Goal: Task Accomplishment & Management: Manage account settings

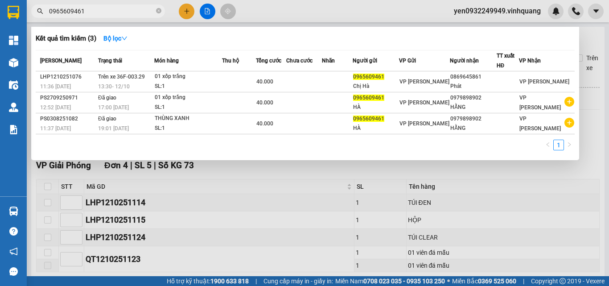
click at [55, 13] on input "0965609461" at bounding box center [101, 11] width 105 height 10
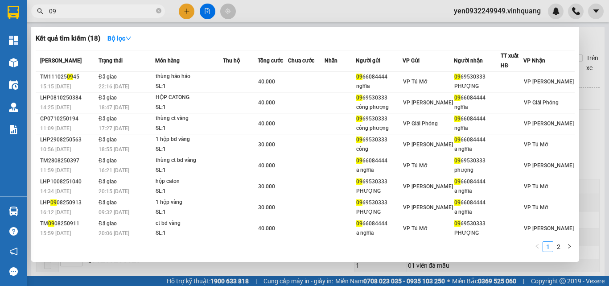
type input "0"
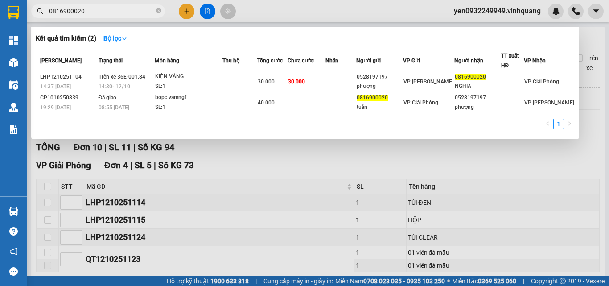
type input "0816900020"
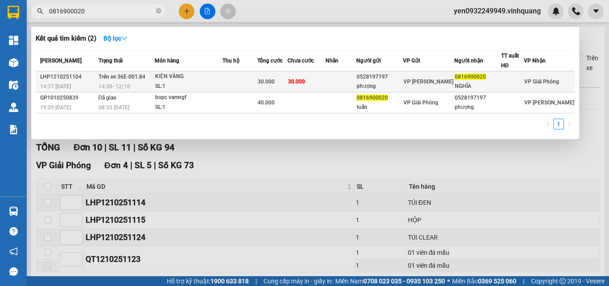
click at [172, 81] on div "KIỆN VÀNG" at bounding box center [188, 77] width 67 height 10
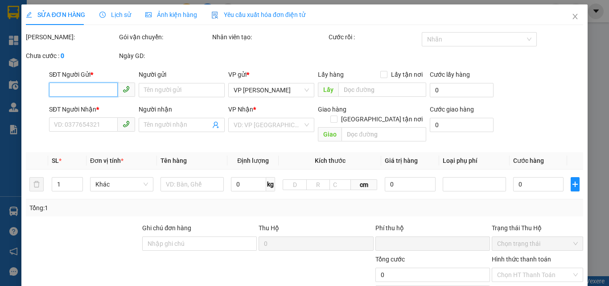
type input "0528197197"
type input "phượng"
type input "0816900020"
type input "NGHĨA"
type input "0"
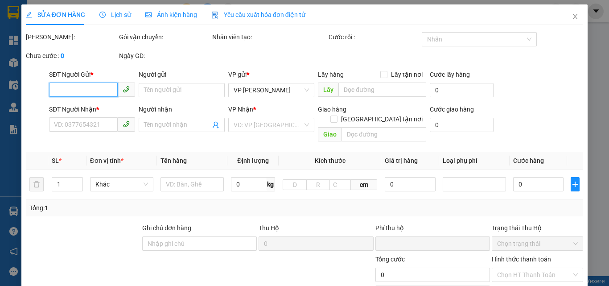
type input "30.000"
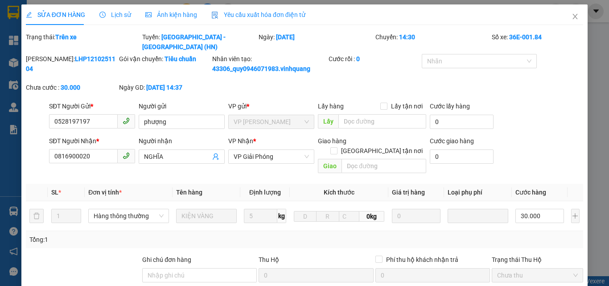
click at [114, 16] on span "Lịch sử" at bounding box center [115, 14] width 32 height 7
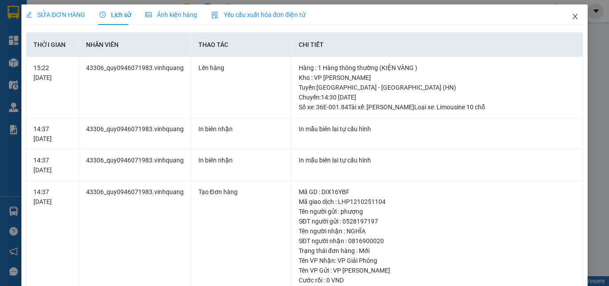
click at [573, 16] on icon "close" at bounding box center [575, 16] width 5 height 5
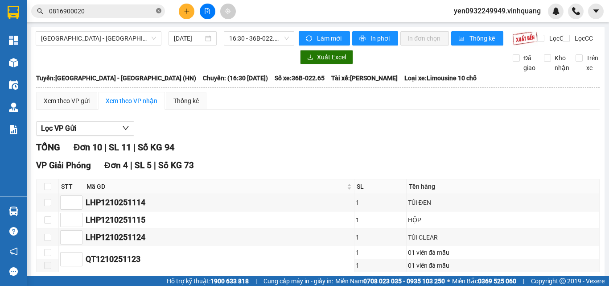
click at [160, 9] on icon "close-circle" at bounding box center [158, 10] width 5 height 5
paste input "0865939400"
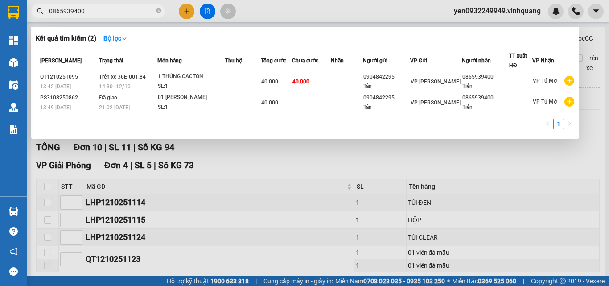
type input "0865939400"
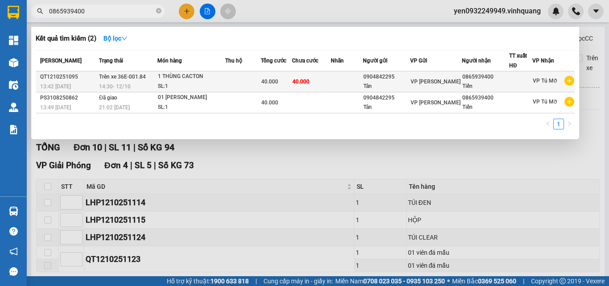
click at [133, 85] on div "14:30 [DATE]" at bounding box center [128, 87] width 58 height 10
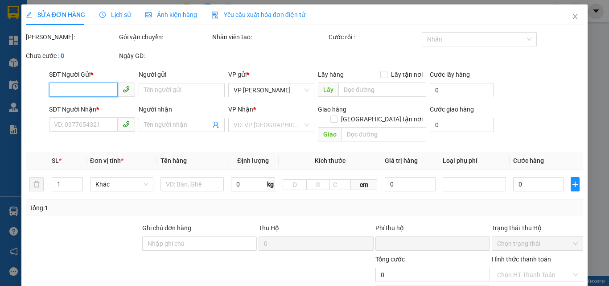
type input "0904842295"
type input "Tân"
type input "0865939400"
type input "Tiến"
type input "0"
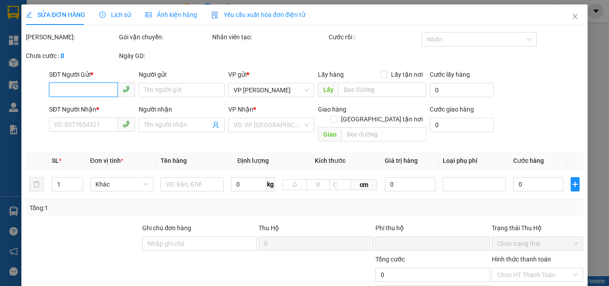
type input "40.000"
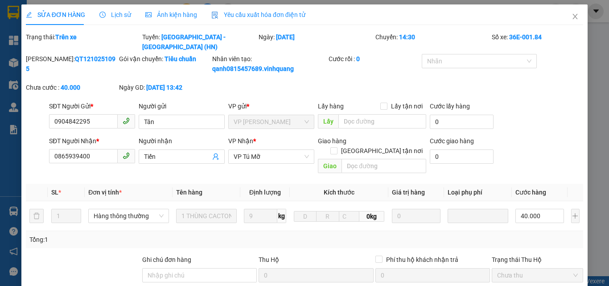
click at [119, 16] on span "Lịch sử" at bounding box center [115, 14] width 32 height 7
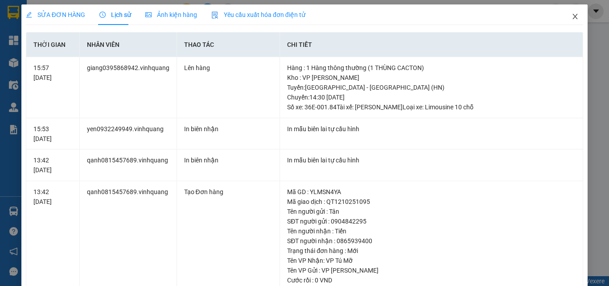
click at [571, 18] on icon "close" at bounding box center [574, 16] width 7 height 7
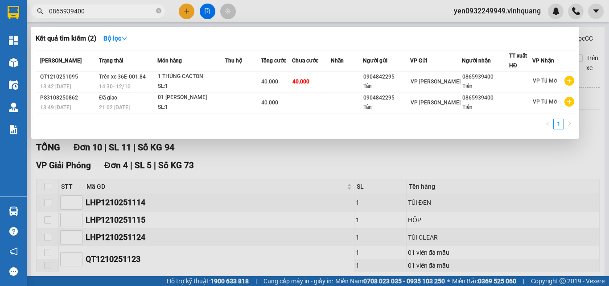
drag, startPoint x: 87, startPoint y: 10, endPoint x: 47, endPoint y: 13, distance: 40.3
click at [48, 13] on span "0865939400" at bounding box center [98, 10] width 134 height 13
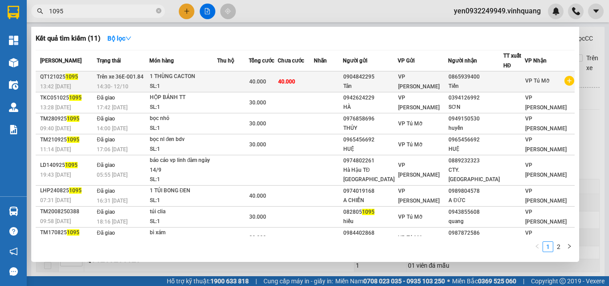
type input "1095"
click at [148, 85] on div "14:30 [DATE]" at bounding box center [123, 87] width 52 height 10
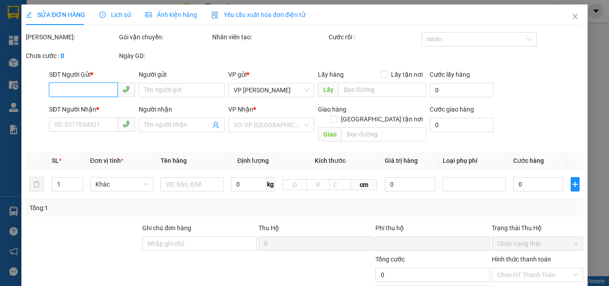
type input "0904842295"
type input "Tân"
type input "0865939400"
type input "Tiến"
type input "0"
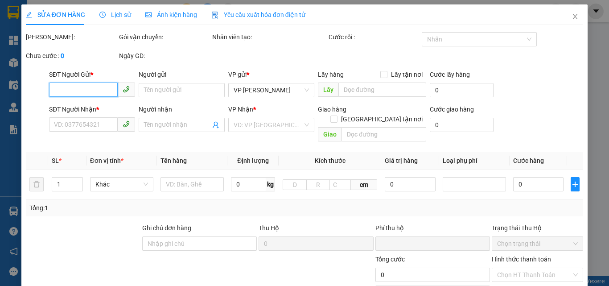
type input "40.000"
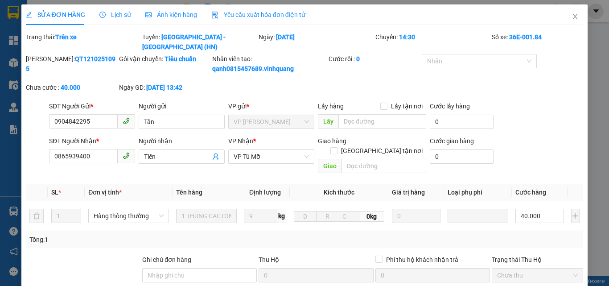
click at [117, 15] on span "Lịch sử" at bounding box center [115, 14] width 32 height 7
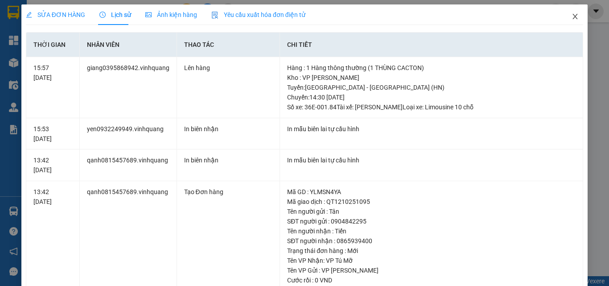
click at [571, 17] on icon "close" at bounding box center [574, 16] width 7 height 7
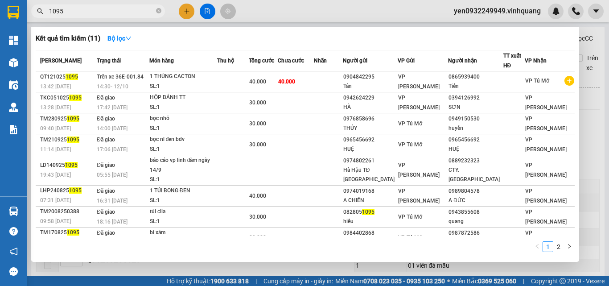
drag, startPoint x: 66, startPoint y: 12, endPoint x: 50, endPoint y: 12, distance: 16.0
click at [50, 12] on input "1095" at bounding box center [101, 11] width 105 height 10
click at [205, 9] on div at bounding box center [304, 143] width 609 height 286
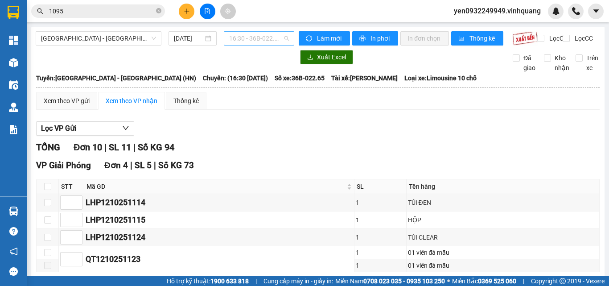
click at [260, 42] on span "16:30 - 36B-022.65" at bounding box center [259, 38] width 60 height 13
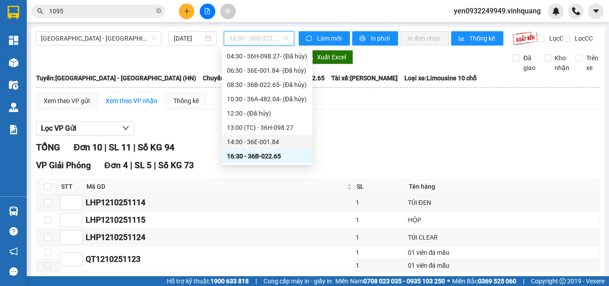
click at [260, 140] on div "14:30 - 36E-001.84" at bounding box center [267, 142] width 80 height 10
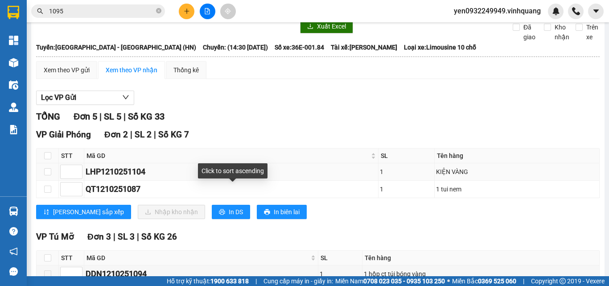
scroll to position [45, 0]
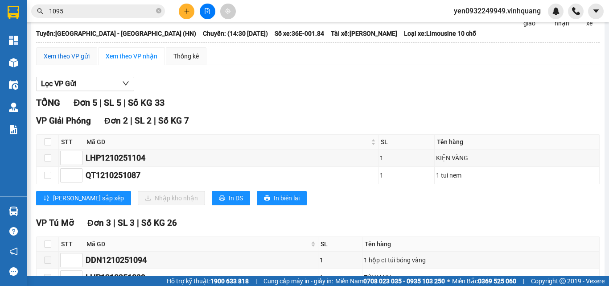
click at [65, 61] on div "Xem theo VP gửi" at bounding box center [67, 56] width 46 height 10
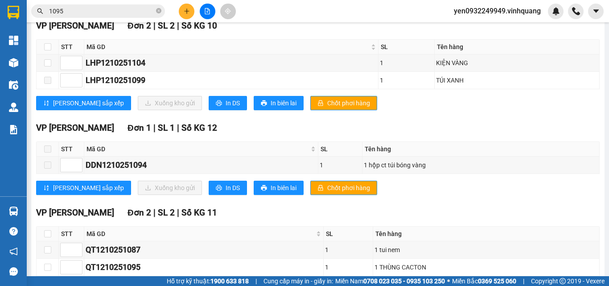
scroll to position [193, 0]
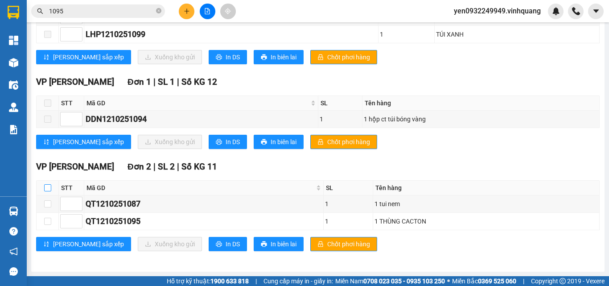
click at [50, 189] on input "checkbox" at bounding box center [47, 187] width 7 height 7
checkbox input "true"
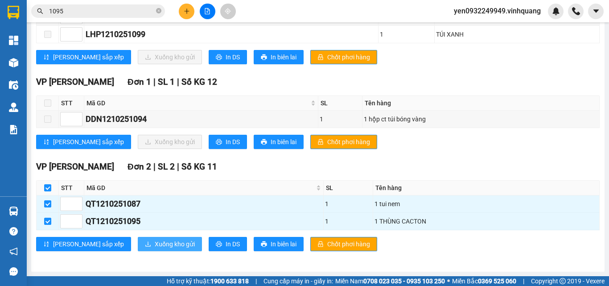
click at [155, 245] on span "Xuống kho gửi" at bounding box center [175, 244] width 40 height 10
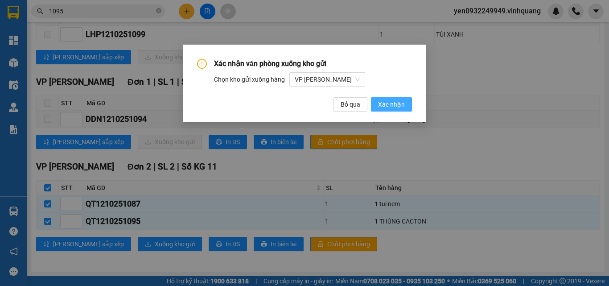
click at [389, 104] on span "Xác nhận" at bounding box center [391, 104] width 27 height 10
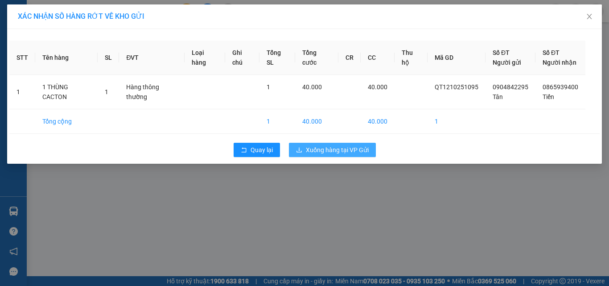
click at [344, 152] on span "Xuống hàng tại VP Gửi" at bounding box center [337, 150] width 63 height 10
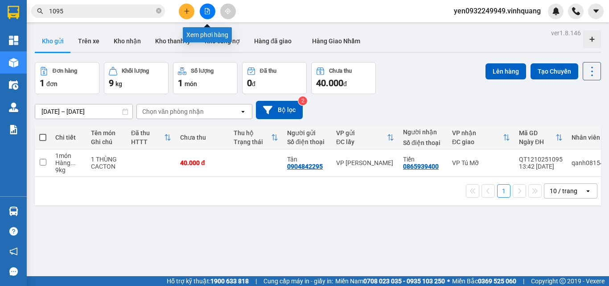
click at [209, 12] on icon "file-add" at bounding box center [207, 11] width 5 height 6
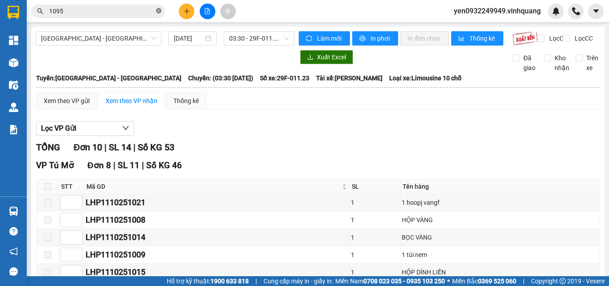
click at [156, 10] on icon "close-circle" at bounding box center [158, 10] width 5 height 5
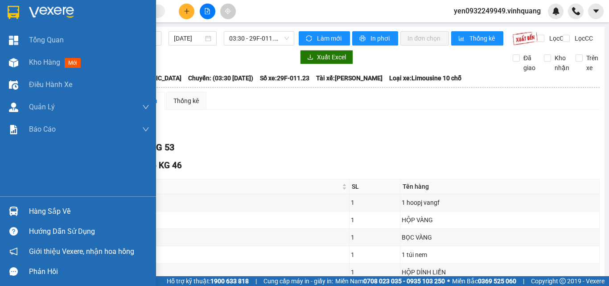
click at [49, 10] on img at bounding box center [51, 12] width 45 height 13
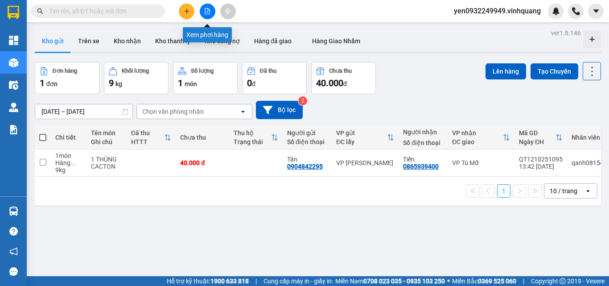
click at [211, 11] on button at bounding box center [208, 12] width 16 height 16
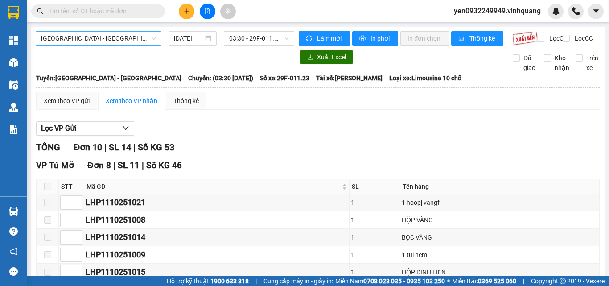
click at [74, 41] on span "[GEOGRAPHIC_DATA] - [GEOGRAPHIC_DATA]" at bounding box center [98, 38] width 115 height 13
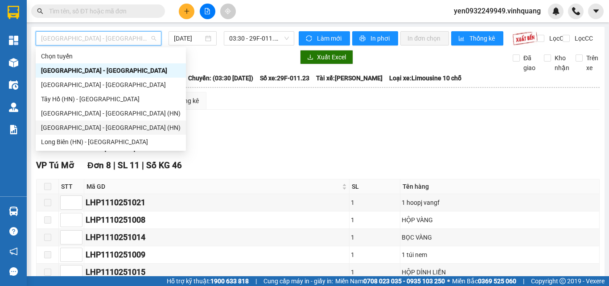
drag, startPoint x: 89, startPoint y: 127, endPoint x: 207, endPoint y: 73, distance: 129.4
click at [90, 127] on div "[GEOGRAPHIC_DATA] - [GEOGRAPHIC_DATA] (HN)" at bounding box center [110, 128] width 139 height 10
type input "[DATE]"
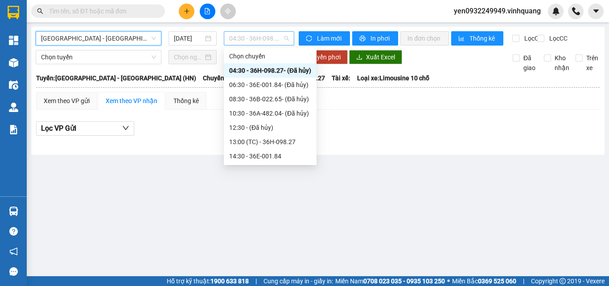
click at [267, 40] on span "04:30 - 36H-098.27 - (Đã hủy)" at bounding box center [259, 38] width 60 height 13
click at [267, 156] on div "14:30 - 36E-001.84" at bounding box center [270, 156] width 82 height 10
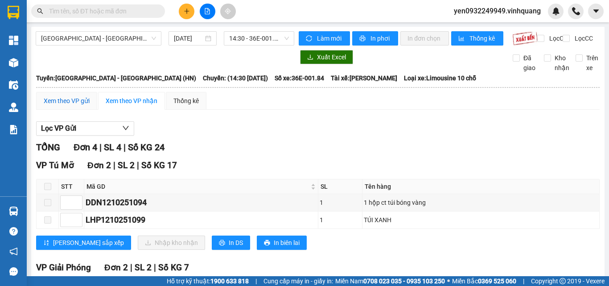
click at [61, 106] on div "Xem theo VP gửi" at bounding box center [67, 101] width 46 height 10
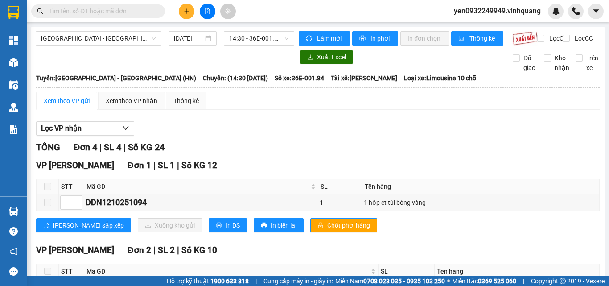
scroll to position [176, 0]
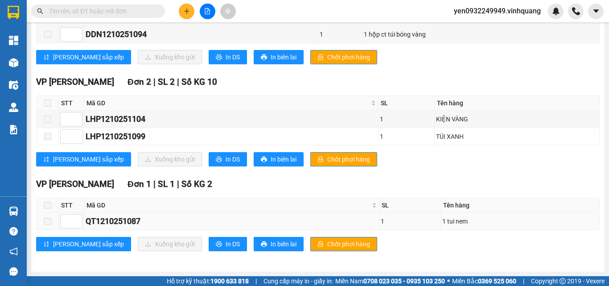
click at [47, 222] on span at bounding box center [47, 220] width 7 height 7
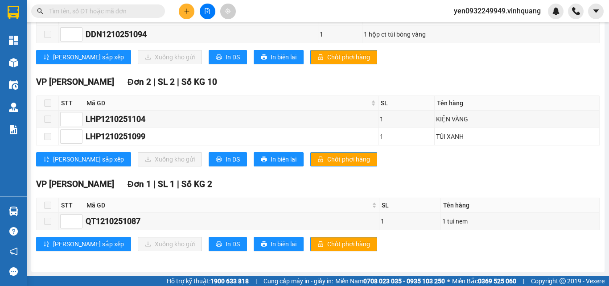
click at [48, 208] on span at bounding box center [47, 204] width 7 height 7
click at [49, 207] on span at bounding box center [47, 204] width 7 height 7
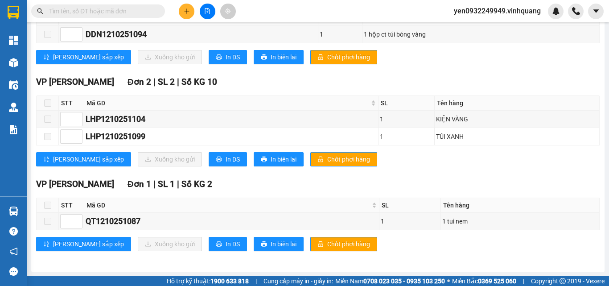
click at [49, 206] on span at bounding box center [47, 204] width 7 height 7
click at [50, 205] on span at bounding box center [47, 204] width 7 height 7
click at [50, 208] on span at bounding box center [47, 204] width 7 height 7
click at [48, 208] on span at bounding box center [47, 204] width 7 height 7
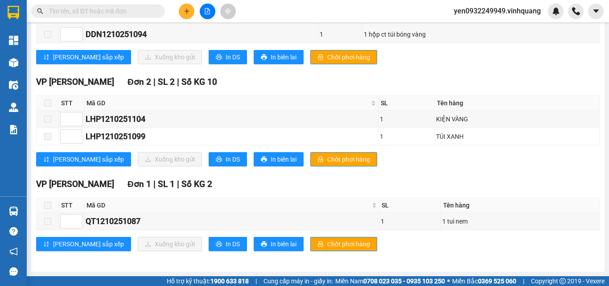
click at [48, 208] on span at bounding box center [47, 204] width 7 height 7
click at [48, 207] on span at bounding box center [47, 204] width 7 height 7
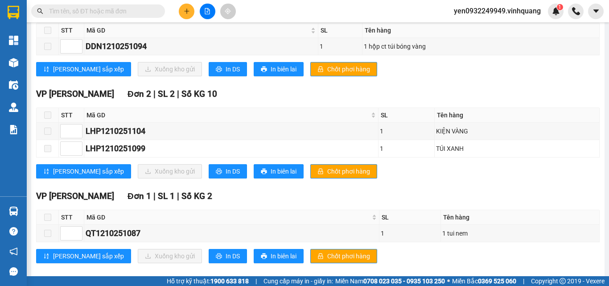
scroll to position [176, 0]
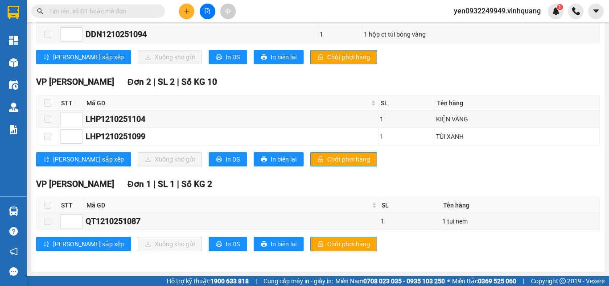
click at [47, 205] on span at bounding box center [47, 204] width 7 height 7
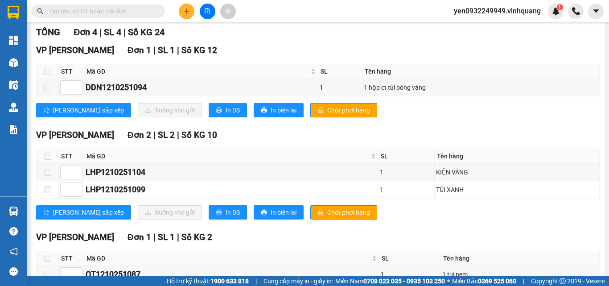
scroll to position [42, 0]
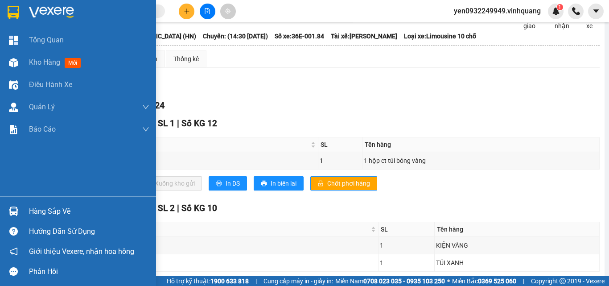
click at [64, 12] on img at bounding box center [51, 12] width 45 height 13
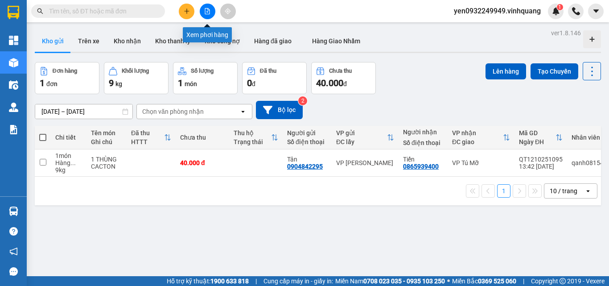
click at [204, 13] on icon "file-add" at bounding box center [207, 11] width 6 height 6
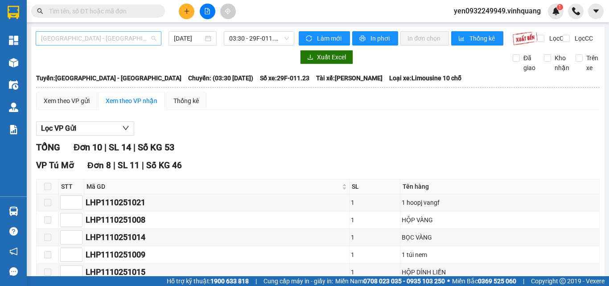
click at [73, 39] on span "[GEOGRAPHIC_DATA] - [GEOGRAPHIC_DATA]" at bounding box center [98, 38] width 115 height 13
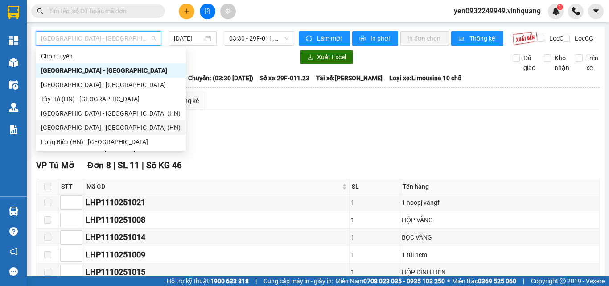
click at [63, 127] on div "[GEOGRAPHIC_DATA] - [GEOGRAPHIC_DATA] (HN)" at bounding box center [110, 128] width 139 height 10
type input "[DATE]"
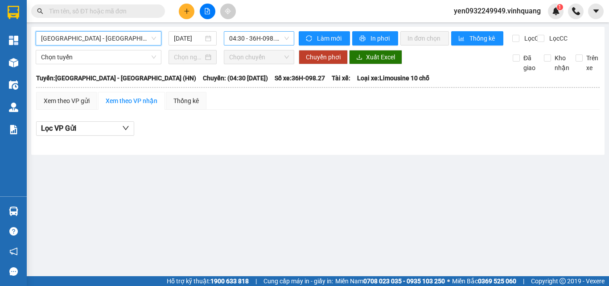
click at [271, 41] on span "04:30 - 36H-098.27 - (Đã hủy)" at bounding box center [259, 38] width 60 height 13
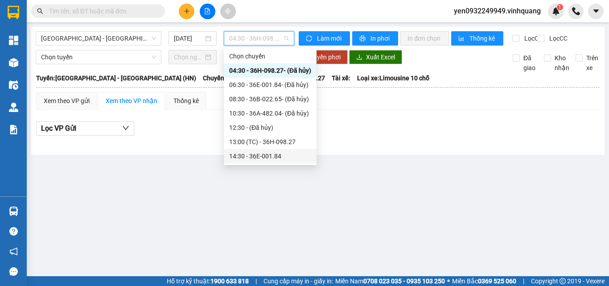
click at [270, 156] on div "14:30 - 36E-001.84" at bounding box center [270, 156] width 82 height 10
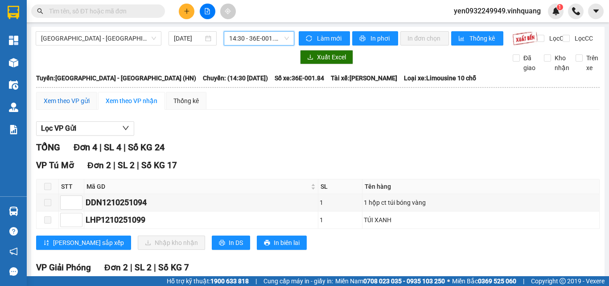
click at [59, 106] on div "Xem theo VP gửi" at bounding box center [67, 101] width 46 height 10
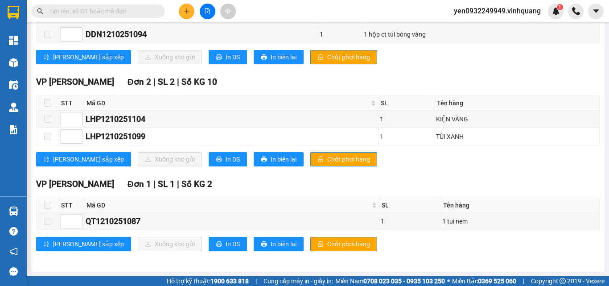
scroll to position [176, 0]
click at [49, 223] on span at bounding box center [47, 220] width 7 height 7
click at [48, 223] on span at bounding box center [47, 220] width 7 height 7
click at [47, 224] on span at bounding box center [47, 220] width 7 height 7
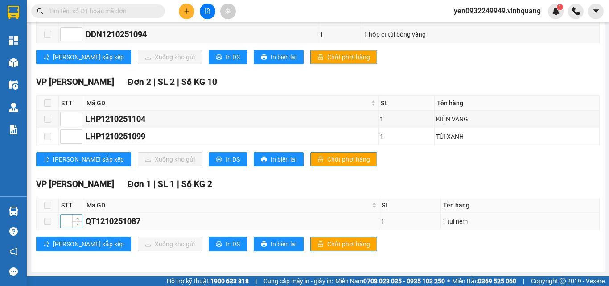
click at [66, 225] on input at bounding box center [71, 220] width 21 height 13
click at [49, 206] on span at bounding box center [47, 204] width 7 height 7
click at [49, 205] on span at bounding box center [47, 204] width 7 height 7
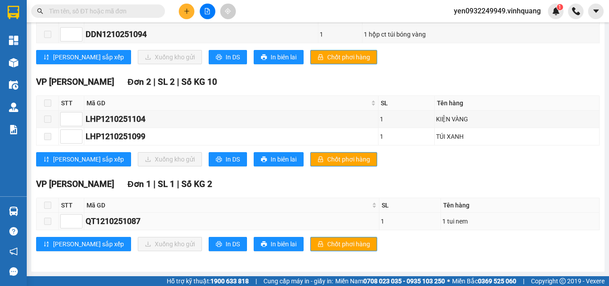
click at [48, 227] on td at bounding box center [48, 221] width 22 height 17
click at [47, 223] on span at bounding box center [47, 220] width 7 height 7
click at [63, 6] on input "text" at bounding box center [101, 11] width 105 height 10
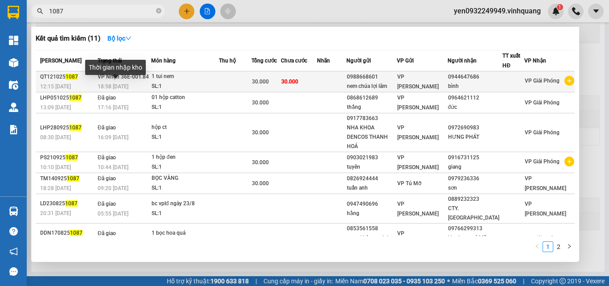
type input "1087"
click at [133, 83] on div "18:58 - 12/10" at bounding box center [124, 87] width 53 height 10
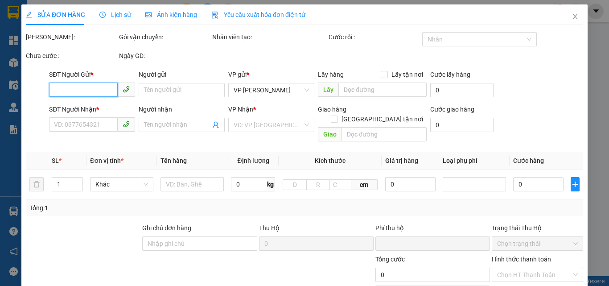
type input "0988668601"
type input "nem chúa lợi lâm"
type input "0944647686"
type input "bình"
type input "0"
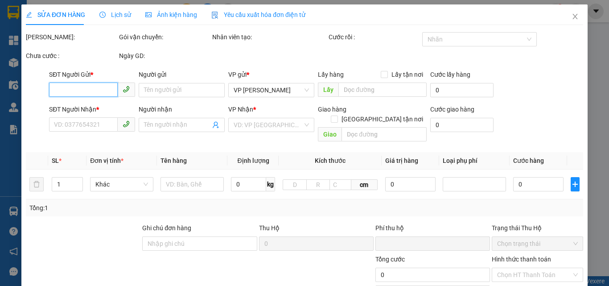
type input "30.000"
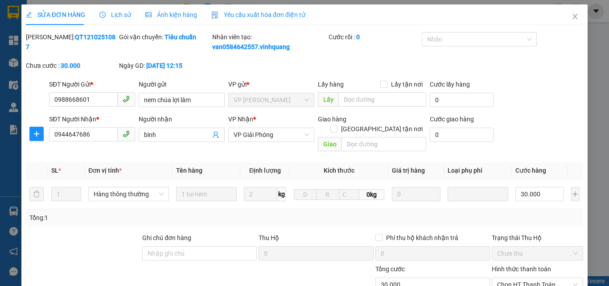
click at [120, 14] on span "Lịch sử" at bounding box center [115, 14] width 32 height 7
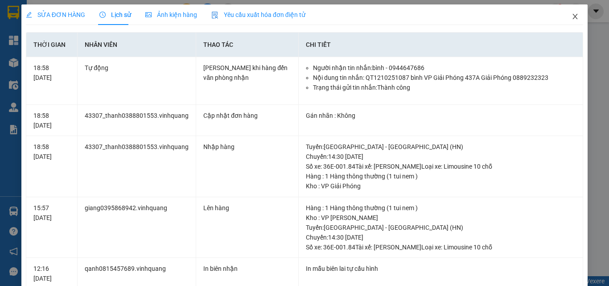
click at [573, 19] on icon "close" at bounding box center [575, 16] width 5 height 5
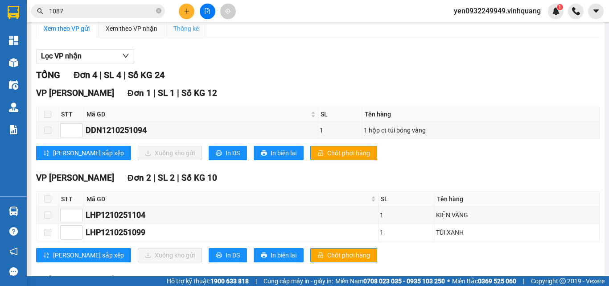
scroll to position [42, 0]
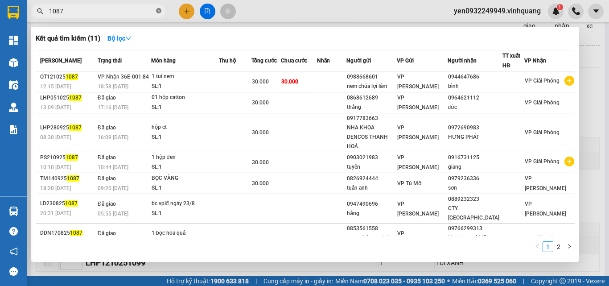
click at [160, 11] on icon "close-circle" at bounding box center [158, 10] width 5 height 5
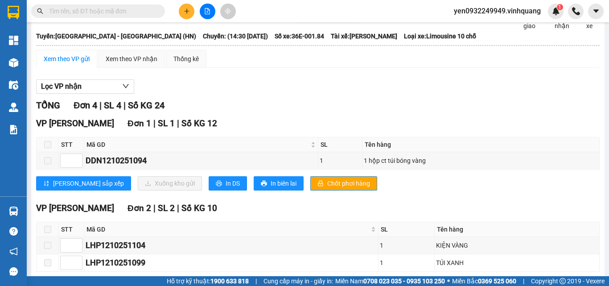
click at [68, 64] on div "Xem theo VP gửi" at bounding box center [67, 59] width 46 height 10
click at [53, 64] on div "Xem theo VP gửi" at bounding box center [67, 59] width 46 height 10
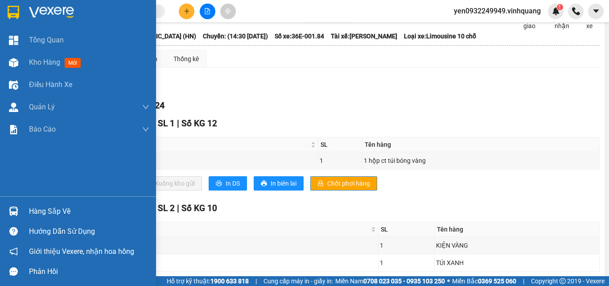
click at [48, 3] on div at bounding box center [78, 14] width 156 height 29
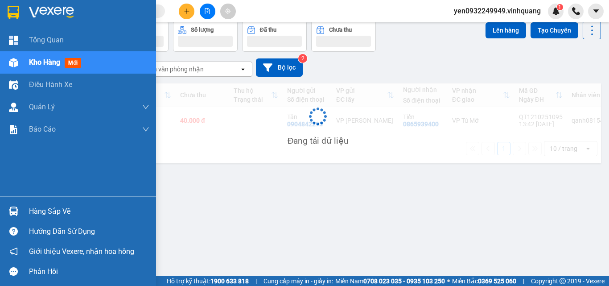
scroll to position [41, 0]
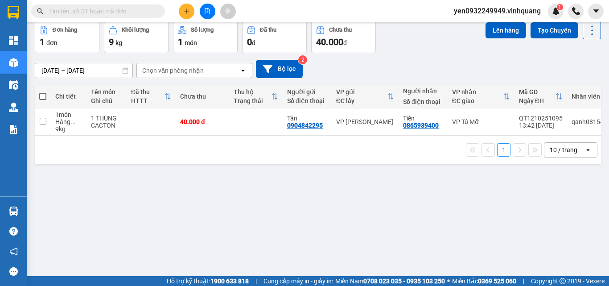
click at [43, 96] on span at bounding box center [42, 96] width 7 height 7
click at [43, 92] on input "checkbox" at bounding box center [43, 92] width 0 height 0
checkbox input "true"
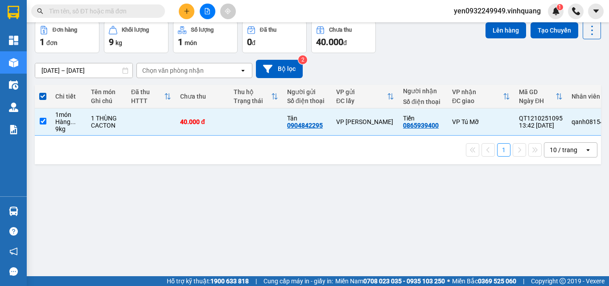
scroll to position [0, 0]
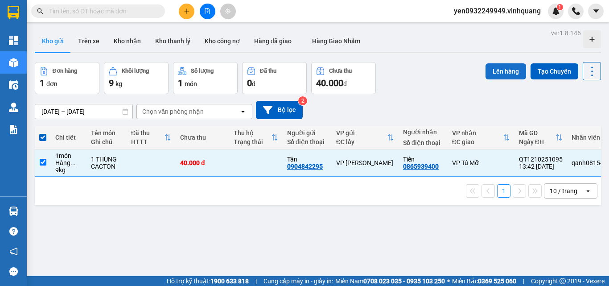
click at [498, 74] on button "Lên hàng" at bounding box center [505, 71] width 41 height 16
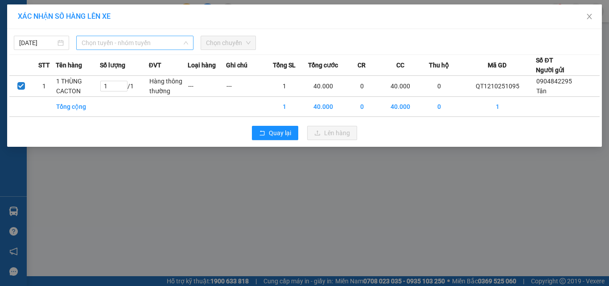
click at [107, 42] on span "Chọn tuyến - nhóm tuyến" at bounding box center [135, 42] width 107 height 13
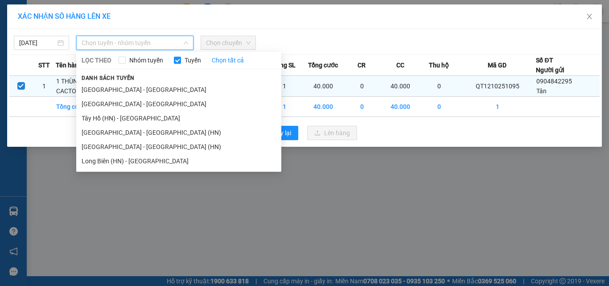
click at [93, 87] on li "[GEOGRAPHIC_DATA] - [GEOGRAPHIC_DATA]" at bounding box center [178, 89] width 205 height 14
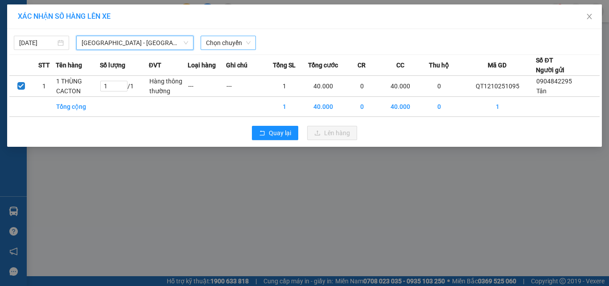
click at [233, 45] on span "Chọn chuyến" at bounding box center [228, 42] width 45 height 13
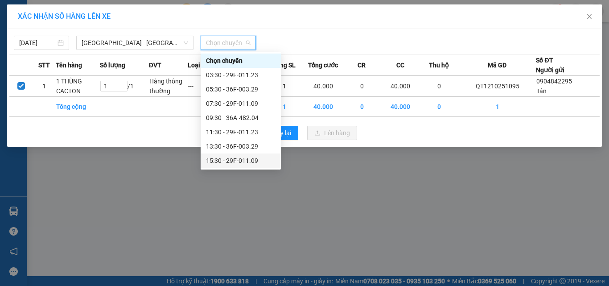
click at [243, 159] on div "15:30 - 29F-011.09" at bounding box center [241, 161] width 70 height 10
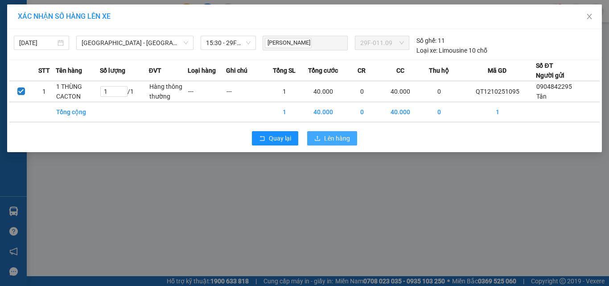
click at [334, 139] on span "Lên hàng" at bounding box center [337, 138] width 26 height 10
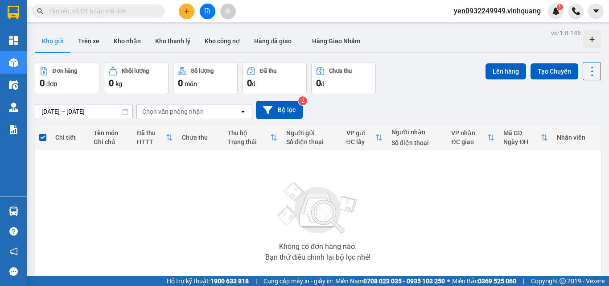
click at [65, 12] on input "text" at bounding box center [101, 11] width 105 height 10
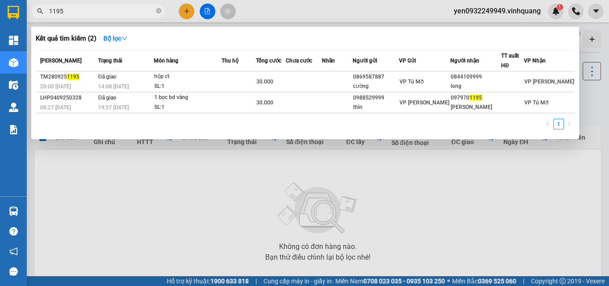
click at [56, 10] on input "1195" at bounding box center [101, 11] width 105 height 10
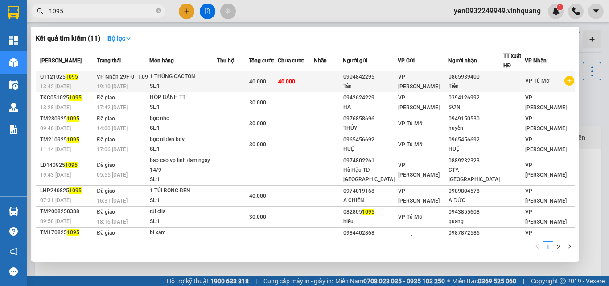
type input "1095"
click at [181, 81] on div "1 THÙNG CACTON" at bounding box center [183, 77] width 67 height 10
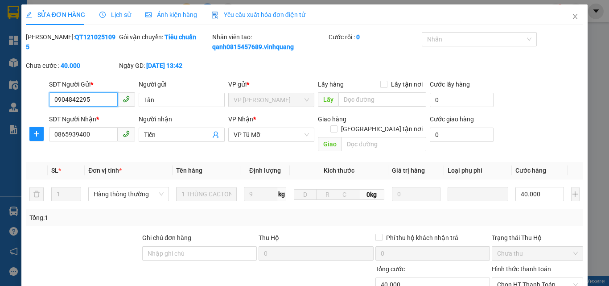
type input "0904842295"
type input "Tân"
type input "0865939400"
type input "Tiến"
type input "0"
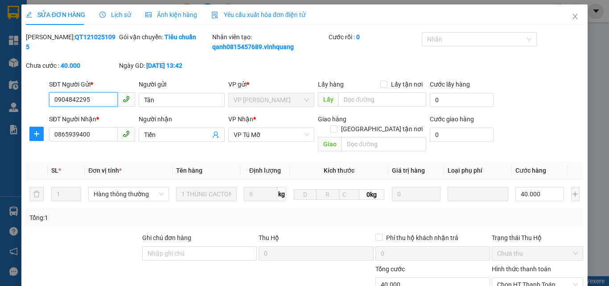
type input "40.000"
click at [121, 16] on span "Lịch sử" at bounding box center [115, 14] width 32 height 7
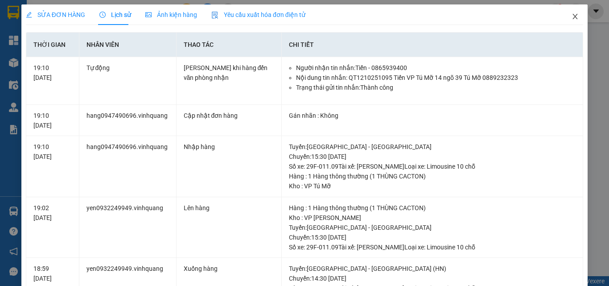
click at [571, 16] on icon "close" at bounding box center [574, 16] width 7 height 7
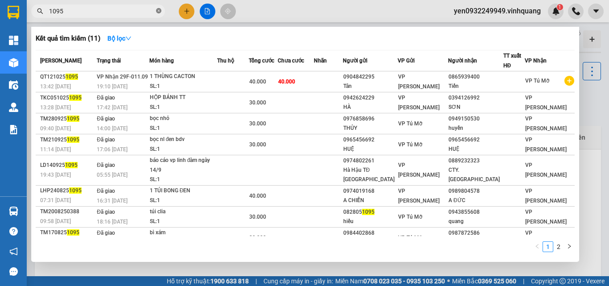
click at [158, 10] on icon "close-circle" at bounding box center [158, 10] width 5 height 5
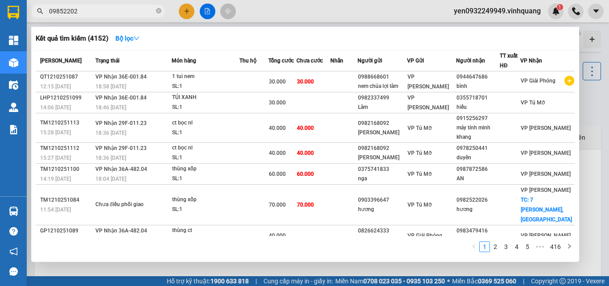
type input "098522026"
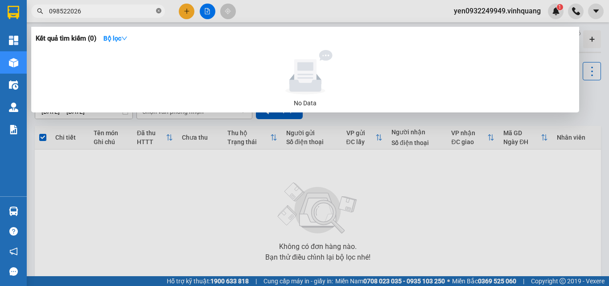
click at [157, 13] on icon "close-circle" at bounding box center [158, 10] width 5 height 5
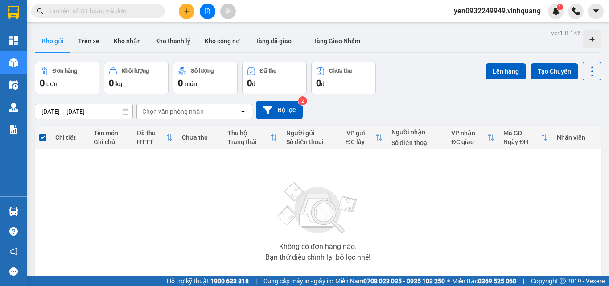
click at [301, 101] on sup "2" at bounding box center [302, 100] width 9 height 9
click at [290, 111] on button "Bộ lọc" at bounding box center [279, 110] width 47 height 18
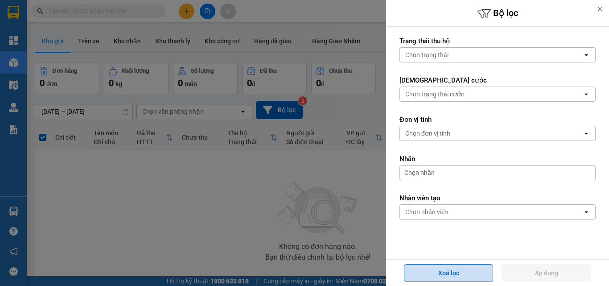
scroll to position [165, 0]
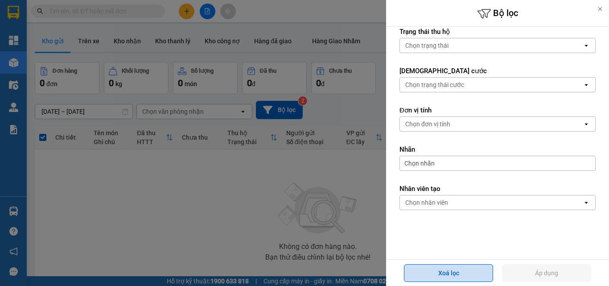
click at [455, 276] on button "Xoá lọc" at bounding box center [448, 273] width 89 height 18
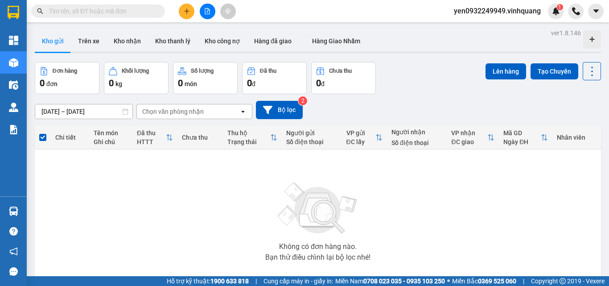
paste input "0336750602"
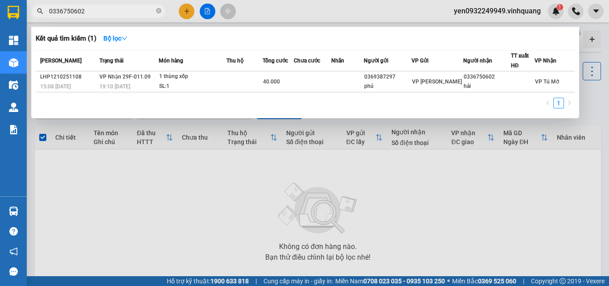
drag, startPoint x: 86, startPoint y: 12, endPoint x: 4, endPoint y: 24, distance: 82.8
click at [4, 24] on section "Kết quả tìm kiếm ( 1 ) Bộ lọc Mã ĐH Trạng thái Món hàng Thu hộ Tổng cước Chưa c…" at bounding box center [304, 143] width 609 height 286
paste input "966136136"
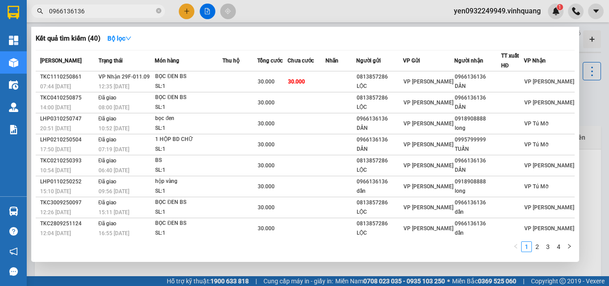
type input "0966136136"
click at [160, 12] on icon "close-circle" at bounding box center [158, 10] width 5 height 5
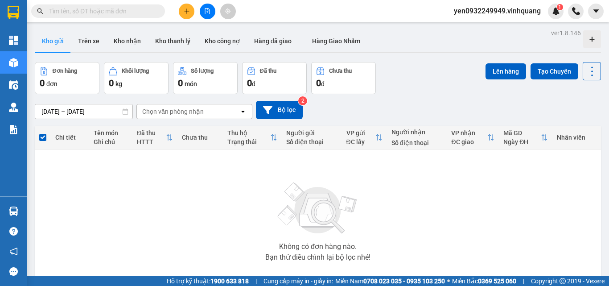
click at [91, 12] on input "text" at bounding box center [101, 11] width 105 height 10
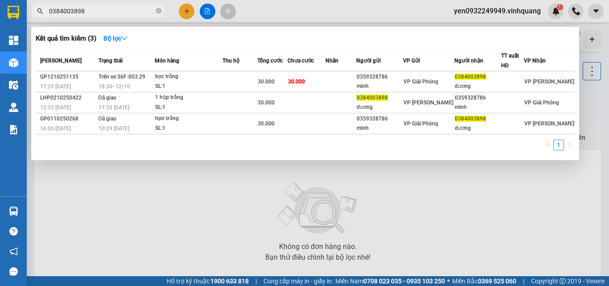
type input "0384003898"
click at [512, 9] on div at bounding box center [304, 143] width 609 height 286
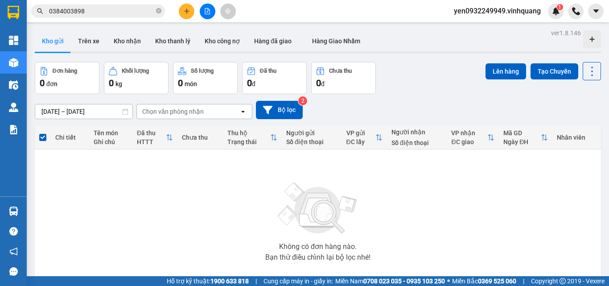
click at [497, 13] on span "yen0932249949.vinhquang" at bounding box center [497, 10] width 101 height 11
click at [483, 29] on span "Đăng xuất" at bounding box center [501, 28] width 82 height 10
